Goal: Transaction & Acquisition: Purchase product/service

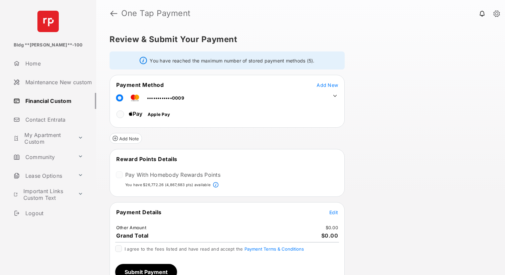
click at [335, 209] on button "Edit" at bounding box center [333, 212] width 9 height 7
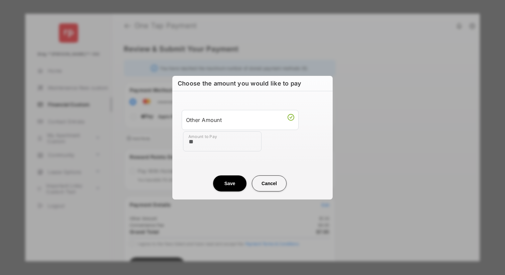
type input "**"
click at [194, 184] on center "Save Cancel" at bounding box center [252, 180] width 144 height 21
click at [240, 184] on button "Save" at bounding box center [229, 183] width 33 height 16
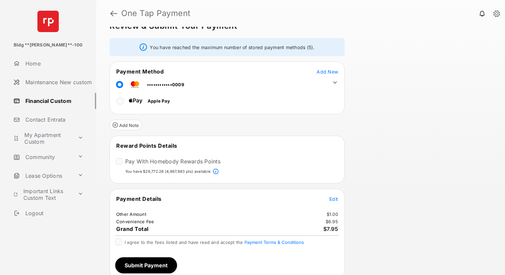
scroll to position [17, 0]
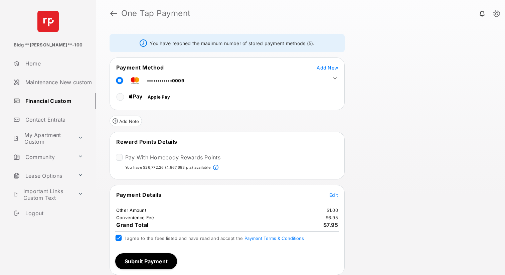
click at [149, 264] on button "Submit Payment" at bounding box center [146, 261] width 62 height 16
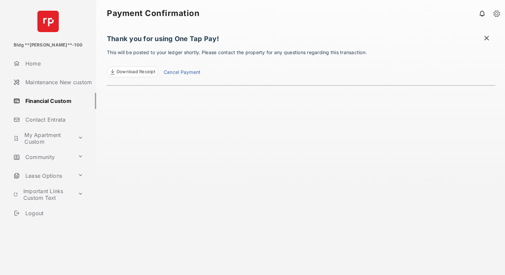
click at [60, 104] on link "Financial Custom" at bounding box center [53, 101] width 85 height 16
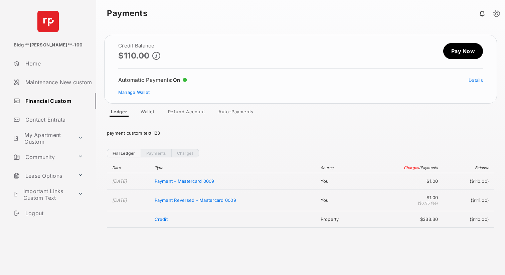
click at [468, 51] on link "Pay Now" at bounding box center [463, 51] width 40 height 16
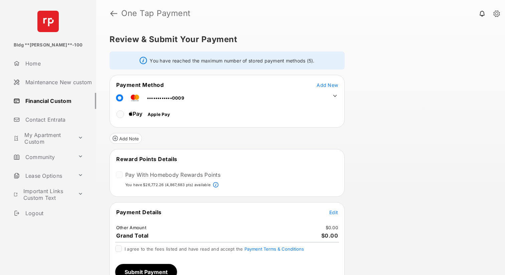
click at [332, 209] on button "Edit" at bounding box center [333, 212] width 9 height 7
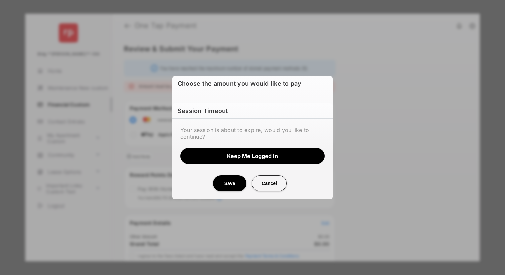
click at [236, 159] on button "Keep me logged in" at bounding box center [252, 156] width 144 height 16
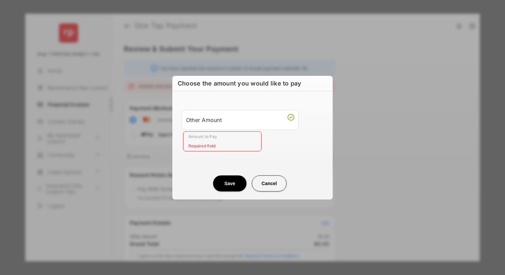
click at [196, 141] on input "Amount to Pay" at bounding box center [222, 141] width 78 height 20
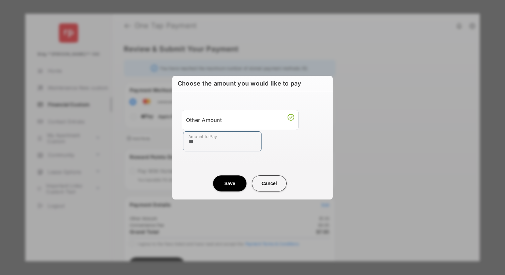
type input "****"
click at [228, 185] on button "Save" at bounding box center [229, 183] width 33 height 16
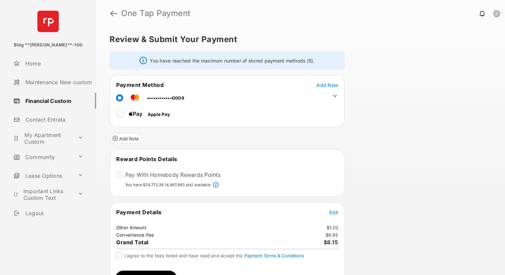
scroll to position [17, 0]
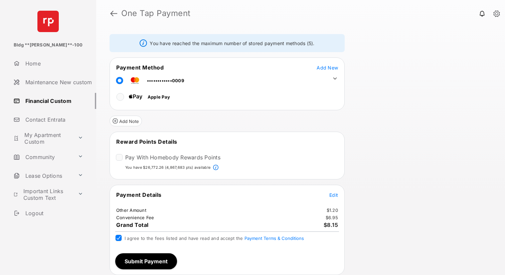
click at [146, 262] on button "Submit Payment" at bounding box center [146, 261] width 62 height 16
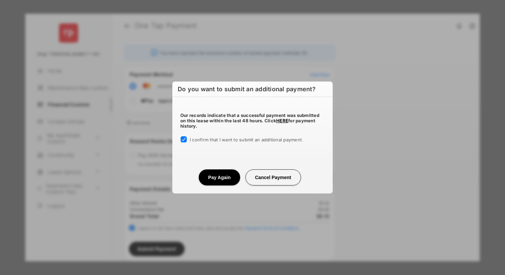
click at [221, 177] on button "Pay Again" at bounding box center [219, 177] width 41 height 16
